Goal: Task Accomplishment & Management: Manage account settings

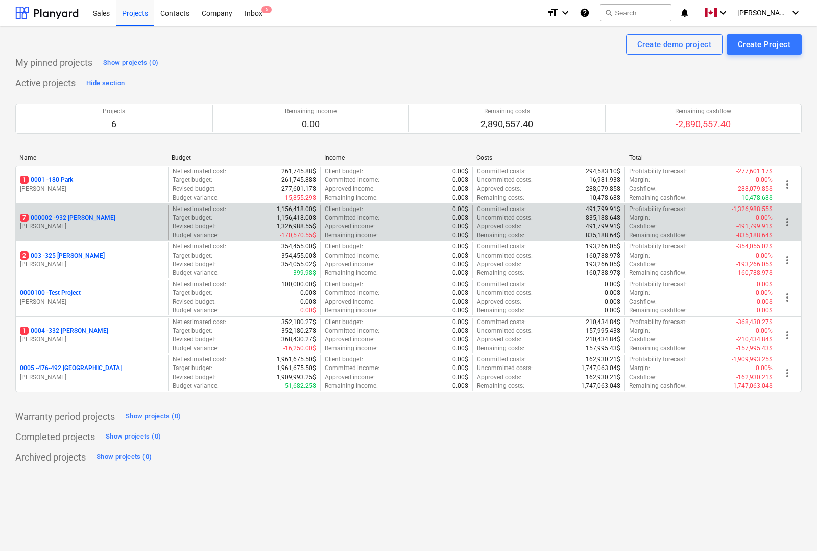
click at [59, 215] on p "7 000002 - 932 [PERSON_NAME]" at bounding box center [68, 218] width 96 height 9
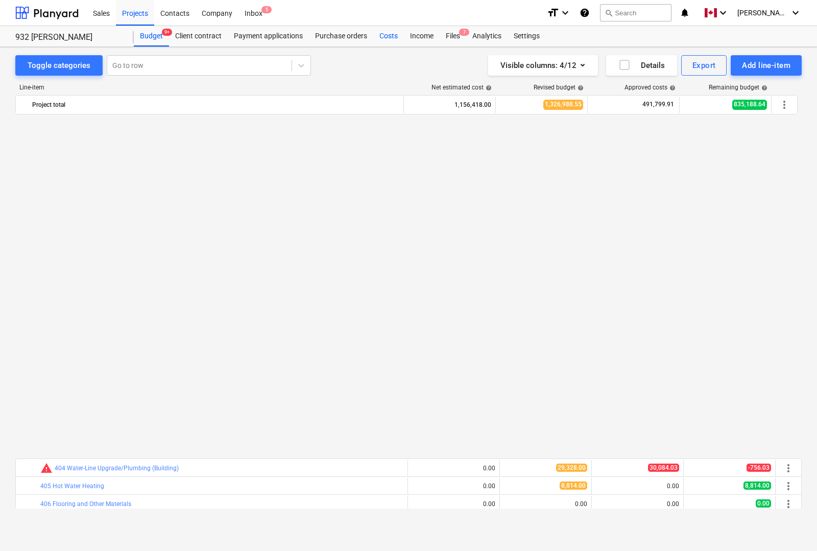
click at [386, 36] on div "Costs" at bounding box center [388, 36] width 31 height 20
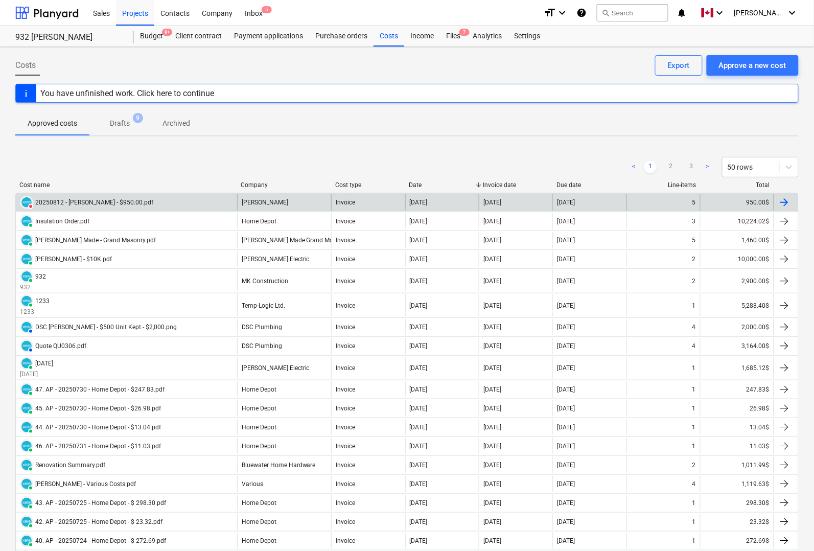
click at [197, 202] on div "VOIDED 20250812 - [PERSON_NAME] - $950.00.pdf" at bounding box center [126, 202] width 221 height 16
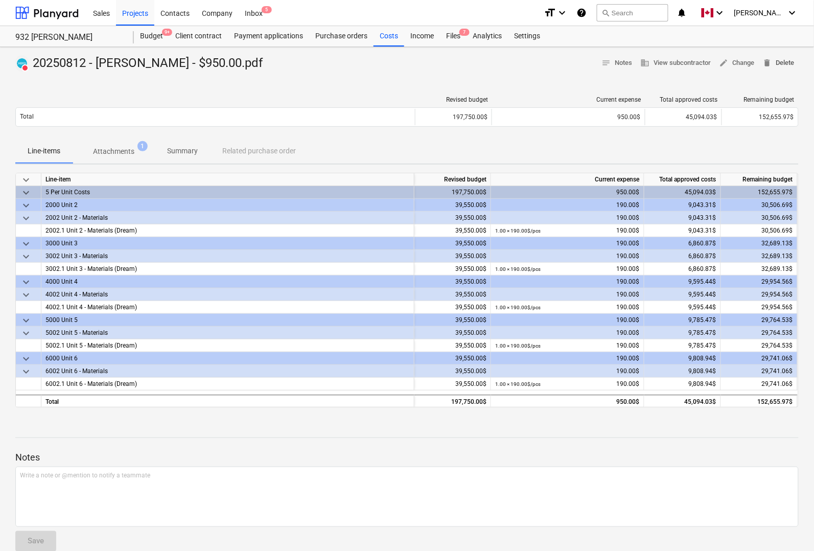
click at [780, 64] on span "delete Delete" at bounding box center [779, 63] width 32 height 12
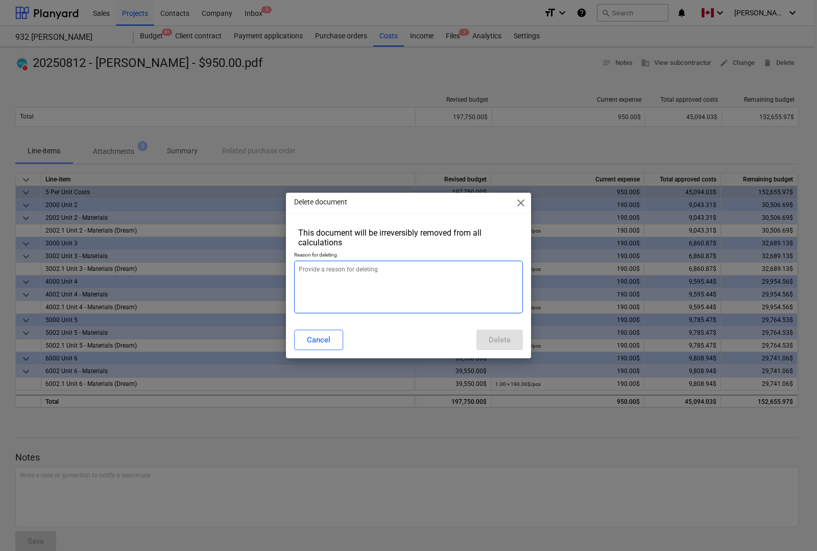
click at [350, 281] on textarea at bounding box center [408, 287] width 229 height 53
type textarea "x"
type textarea "F"
type textarea "x"
type textarea "Fo"
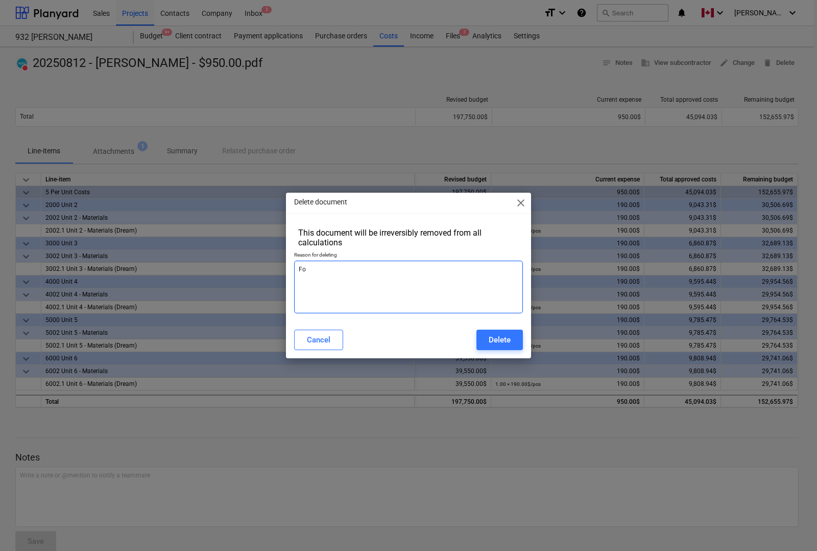
type textarea "x"
type textarea "For"
type textarea "x"
type textarea "For"
type textarea "x"
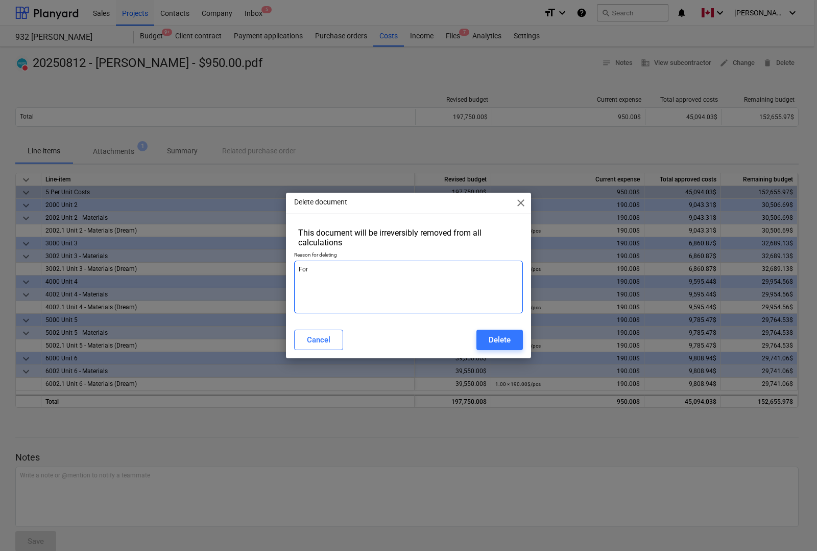
type textarea "For d"
type textarea "x"
type textarea "For du"
type textarea "x"
type textarea "For d"
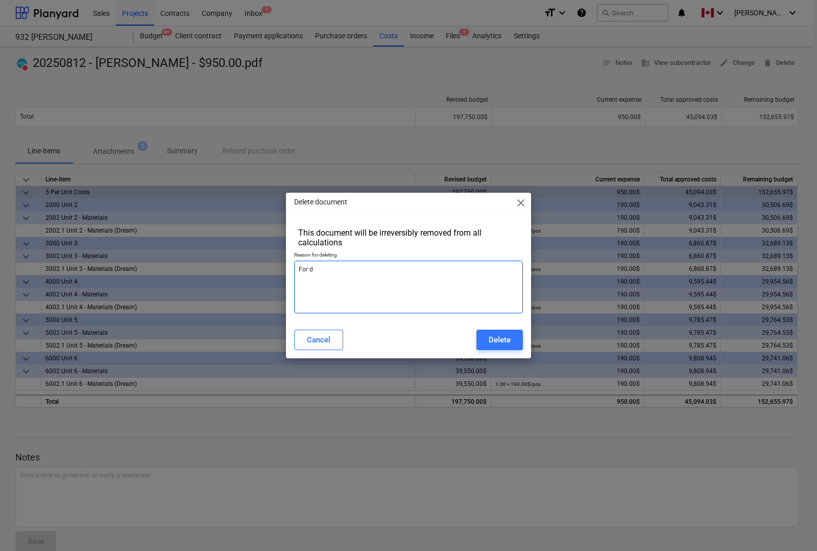
type textarea "x"
type textarea "For di"
type textarea "x"
type textarea "For dis"
type textarea "x"
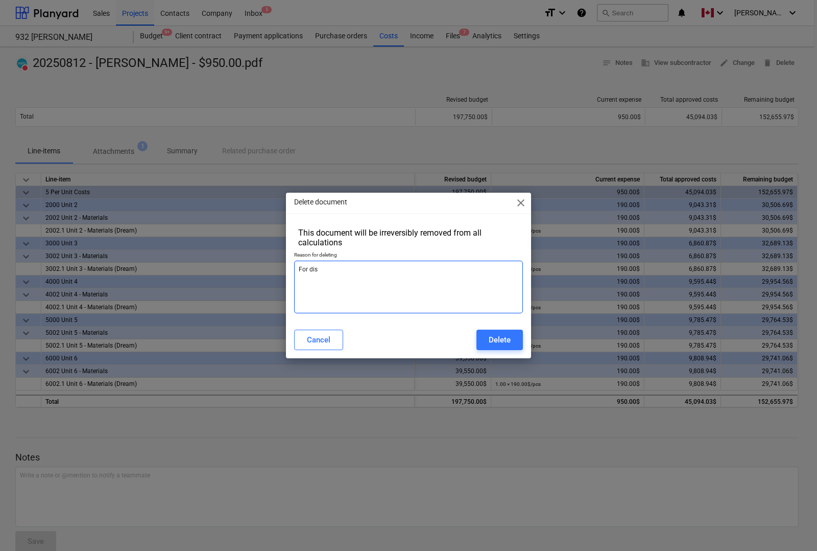
type textarea "For disc"
type textarea "x"
type textarea "For discu"
type textarea "x"
type textarea "For discus"
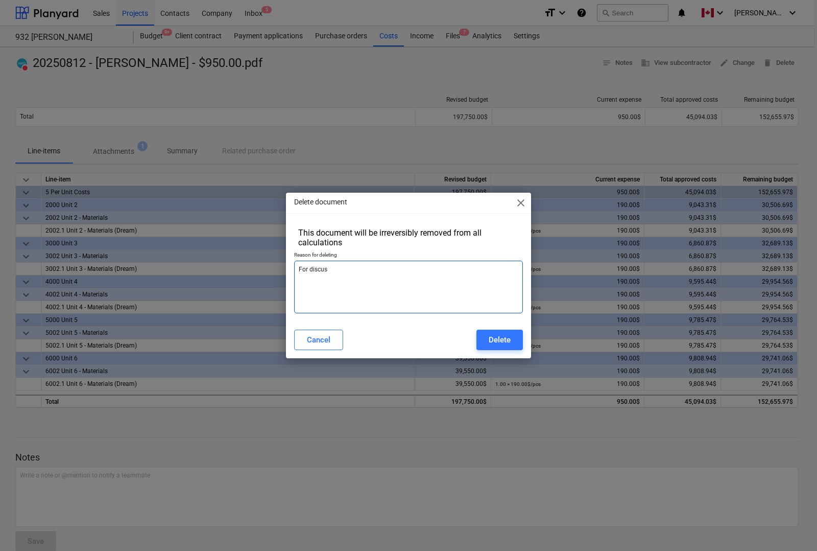
type textarea "x"
type textarea "For discuss"
type textarea "x"
type textarea "For discussi"
type textarea "x"
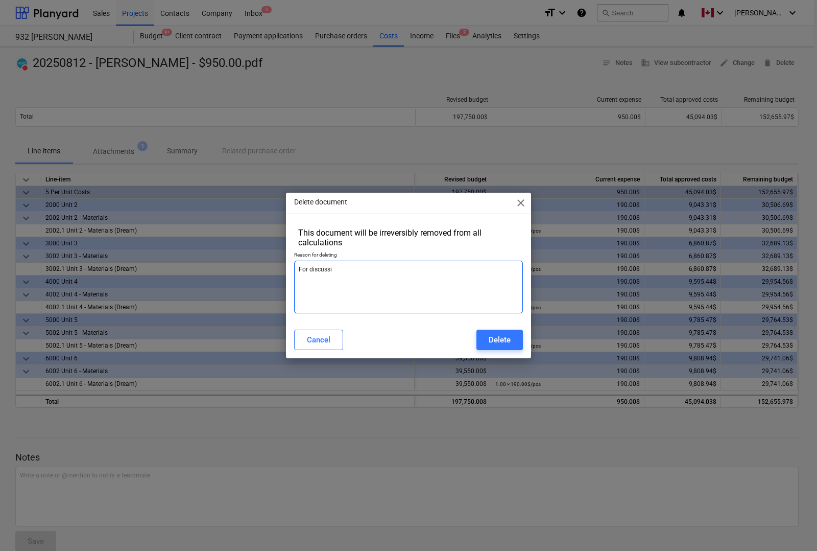
type textarea "For discussio"
type textarea "x"
type textarea "For discussion"
click at [506, 336] on div "Delete" at bounding box center [500, 339] width 22 height 13
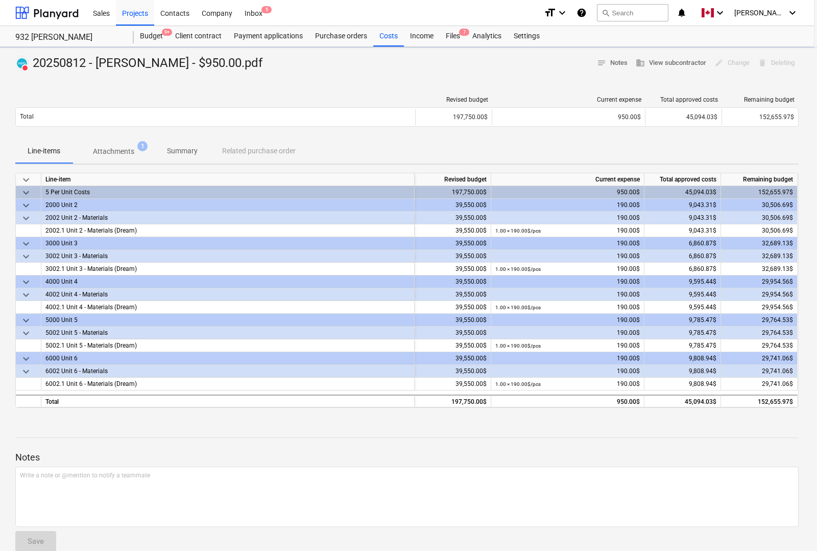
type textarea "x"
